Goal: Information Seeking & Learning: Find specific fact

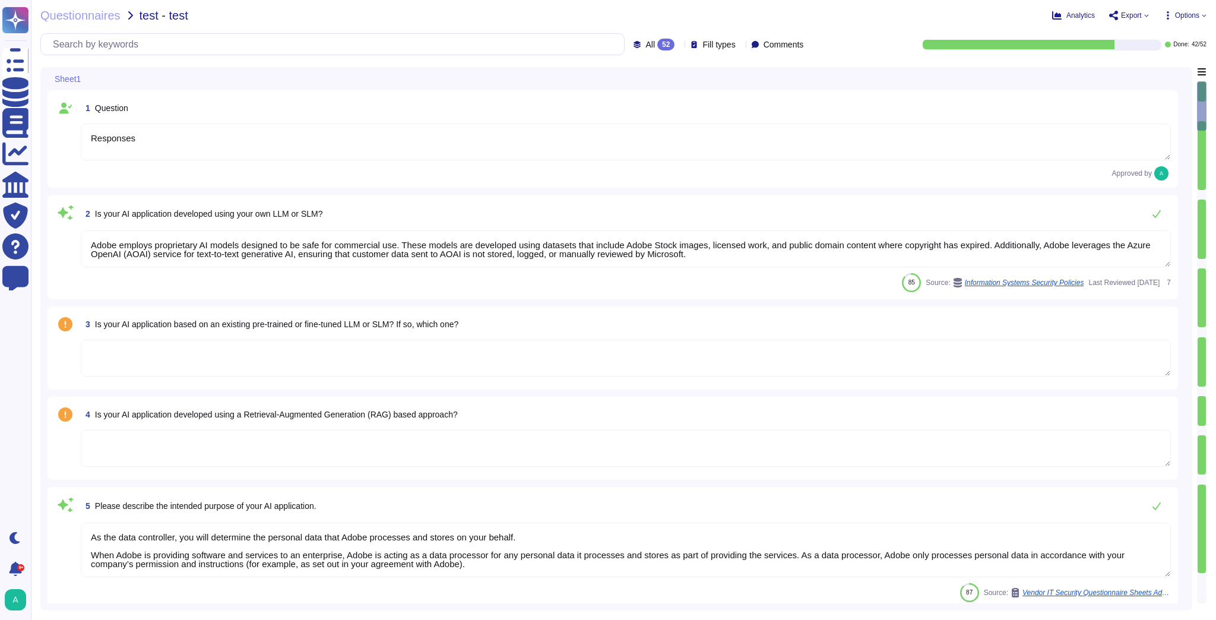
type textarea "Responses"
type textarea "Adobe employs proprietary AI models designed to be safe for commercial use. The…"
type textarea "As the data controller, you will determine the personal data that Adobe process…"
type textarea "Please see our General Terms of Use ([URL][DOMAIN_NAME]) which include language…"
type textarea "Adobe Artificial Intelligence offerings go through Adobe's responsible AI Ethic…"
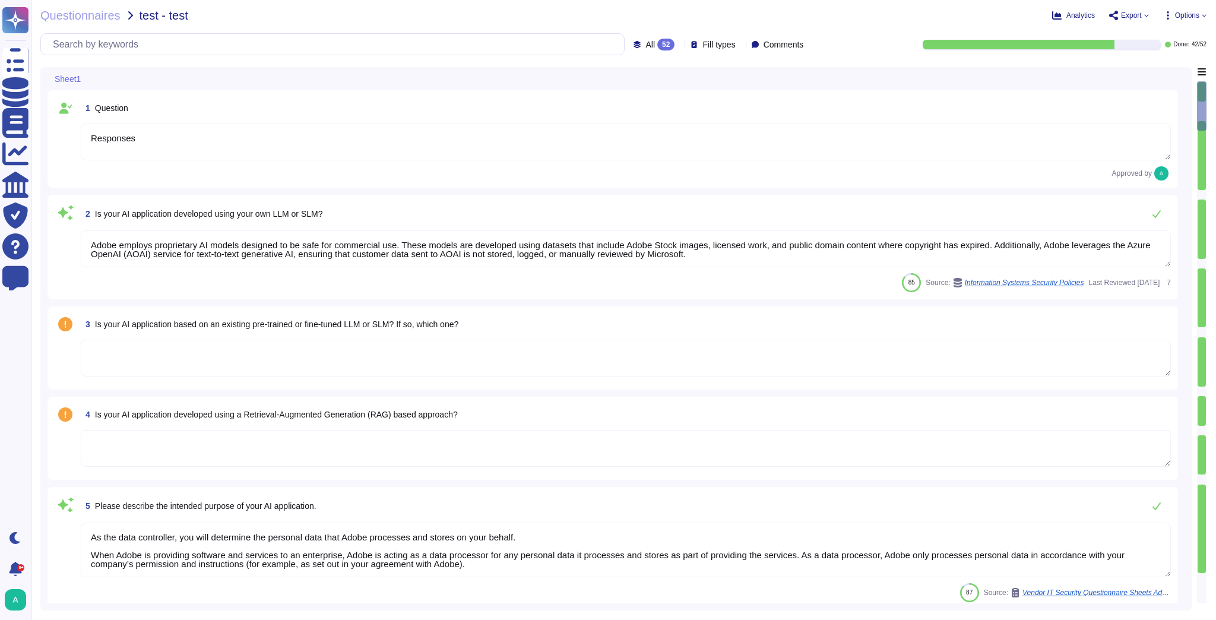
type textarea "Loremips dolorsitame con adi elitsedd ei tem inci utlabor etd magnaaliq: • Enim…"
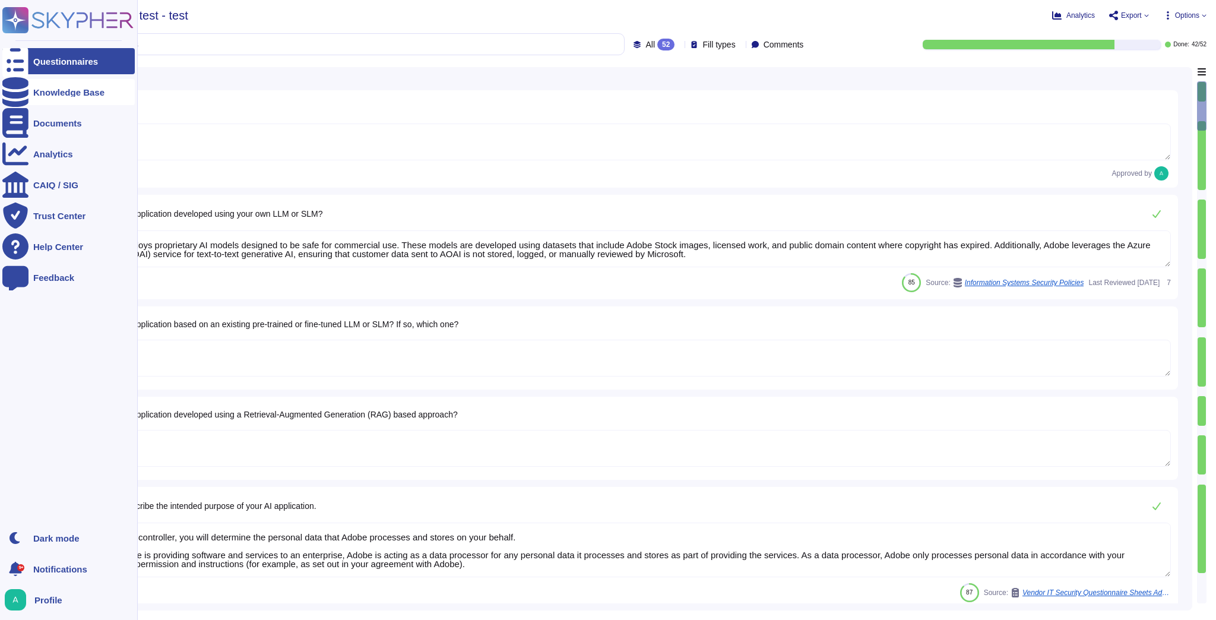
click at [51, 86] on div "Knowledge Base" at bounding box center [68, 92] width 132 height 26
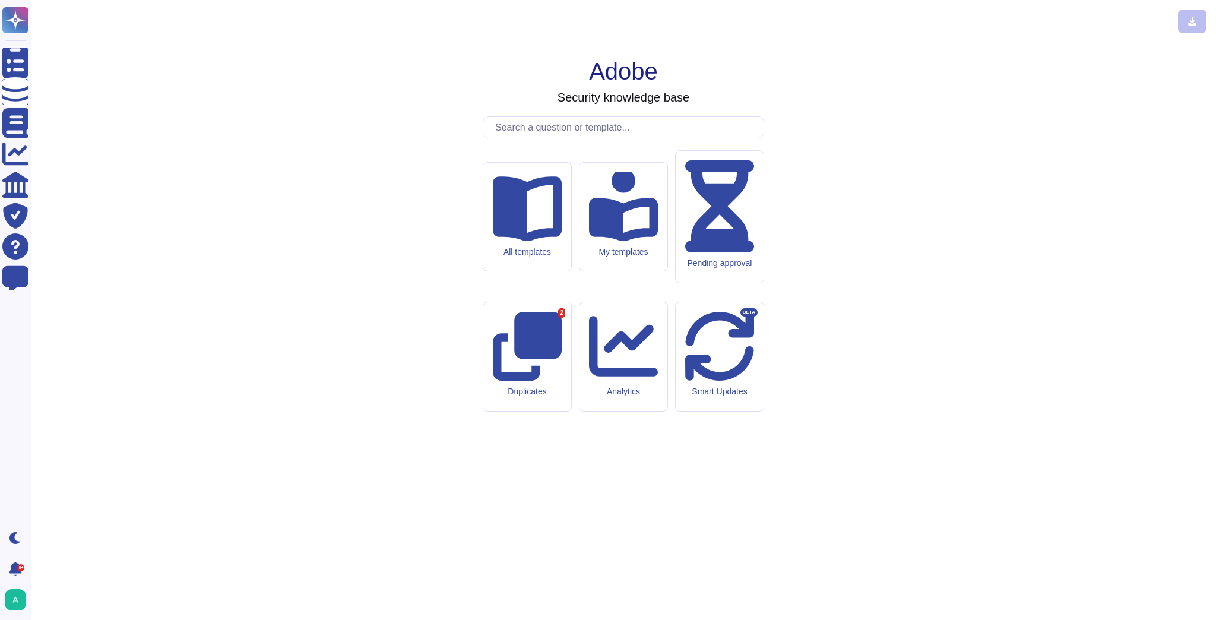
click at [596, 138] on input "text" at bounding box center [626, 127] width 274 height 21
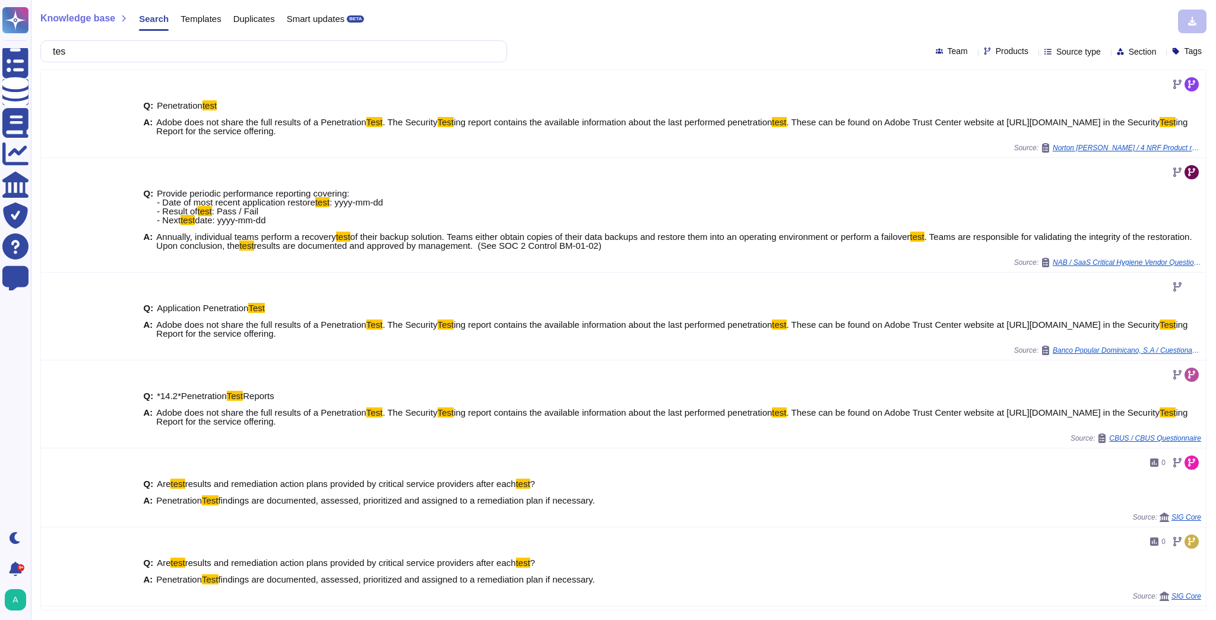
type input "tes"
click at [1033, 52] on icon at bounding box center [1033, 52] width 0 height 0
type input "c"
